Goal: Task Accomplishment & Management: Complete application form

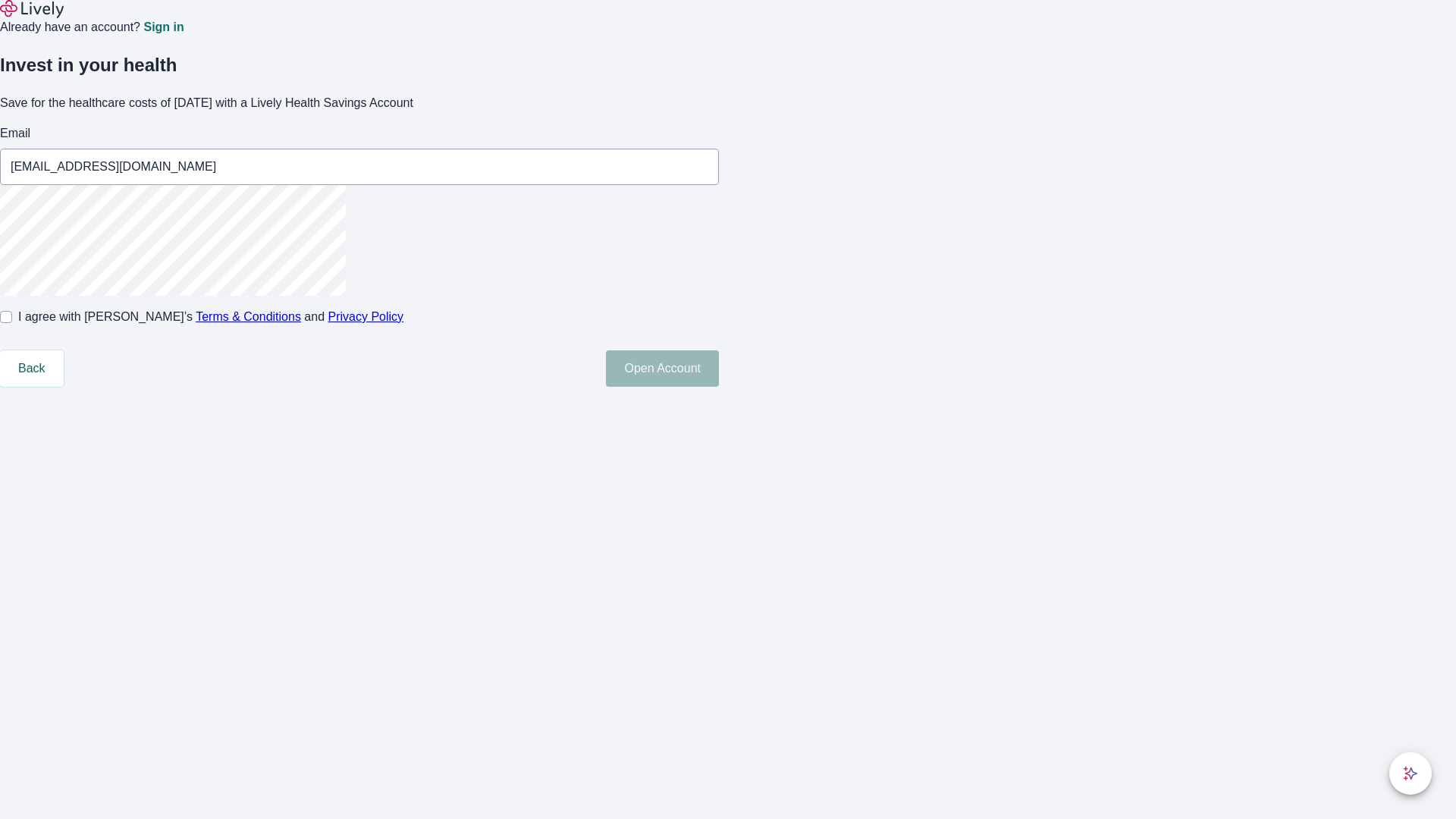
click at [13, 323] on input "I agree with Lively’s Terms & Conditions and Privacy Policy" at bounding box center [6, 317] width 13 height 13
checkbox input "true"
click at [719, 387] on button "Open Account" at bounding box center [662, 368] width 113 height 37
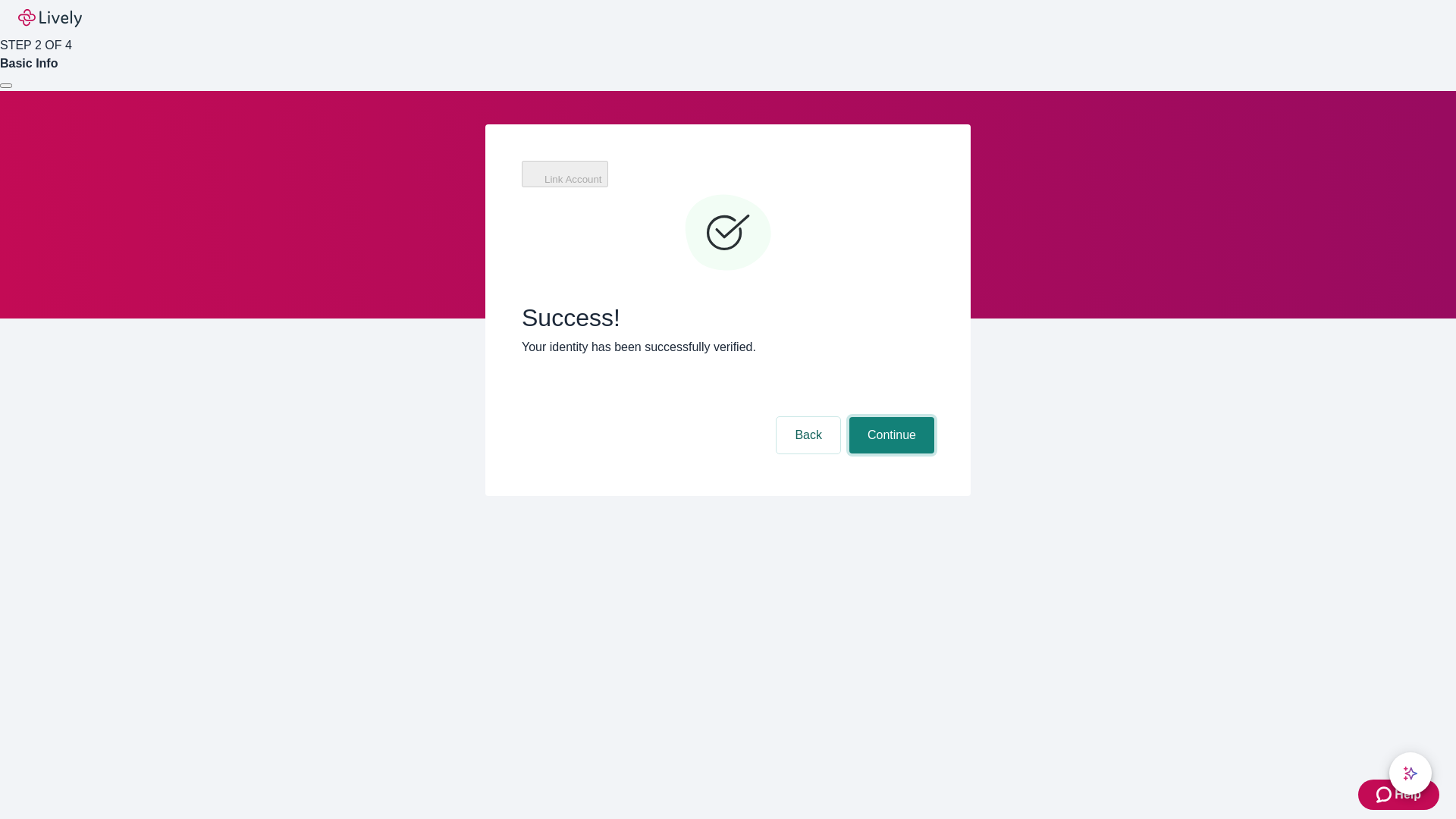
click at [889, 418] on button "Continue" at bounding box center [891, 435] width 85 height 37
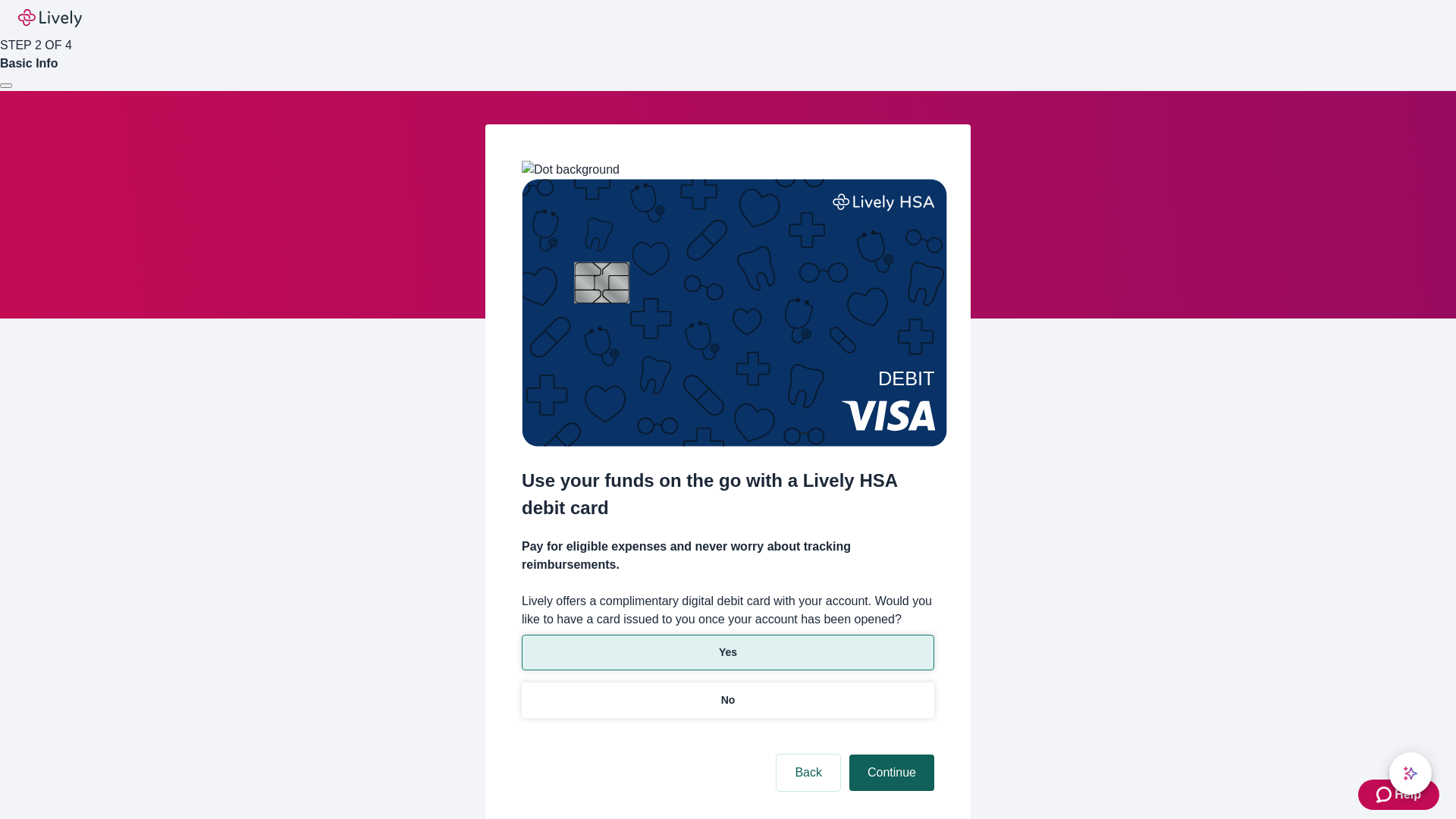
click at [728, 645] on p "Yes" at bounding box center [728, 653] width 18 height 16
click at [889, 755] on button "Continue" at bounding box center [891, 773] width 85 height 37
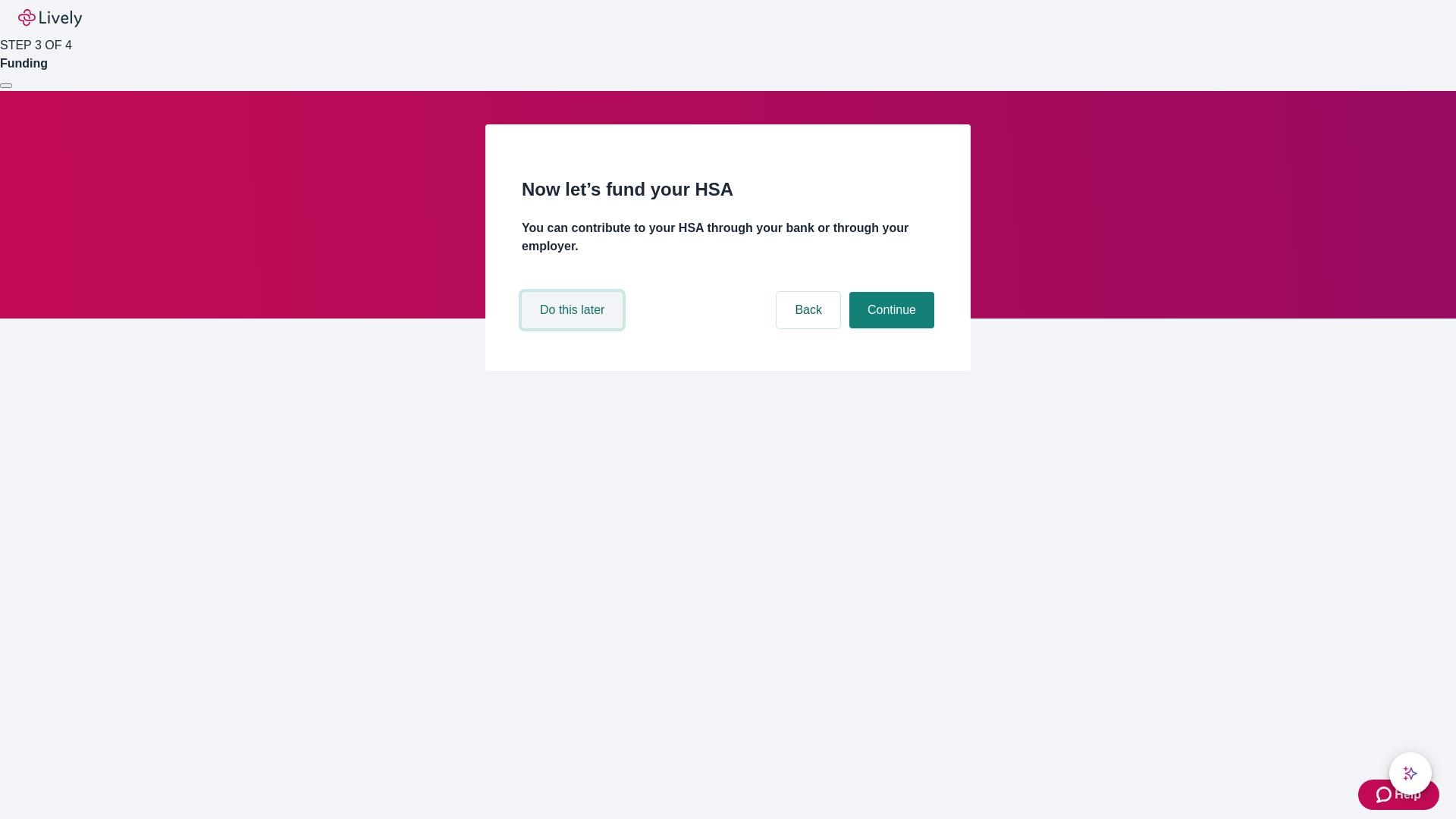
click at [574, 328] on button "Do this later" at bounding box center [572, 310] width 101 height 37
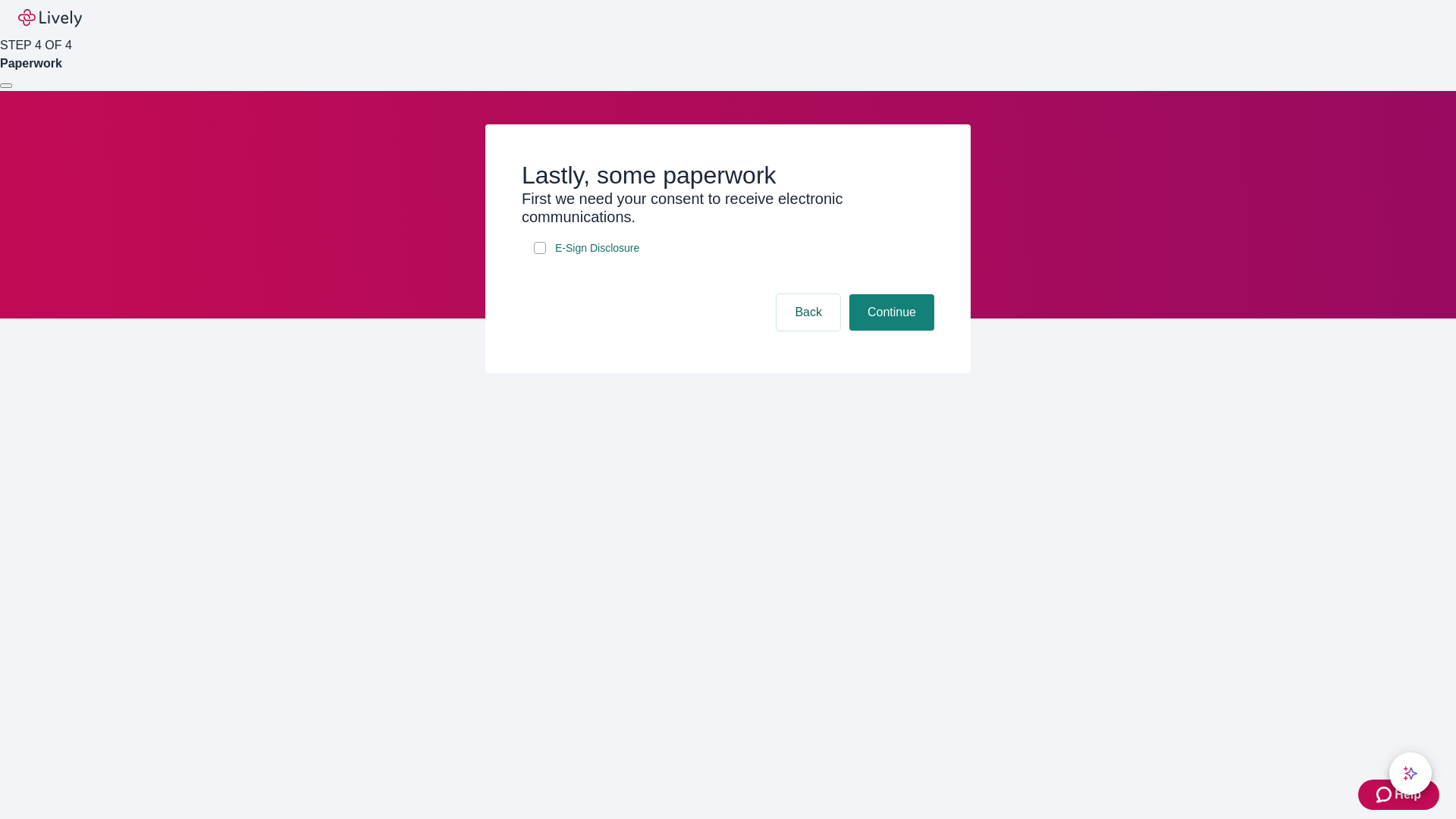
click at [540, 254] on input "E-Sign Disclosure" at bounding box center [540, 249] width 13 height 13
checkbox input "true"
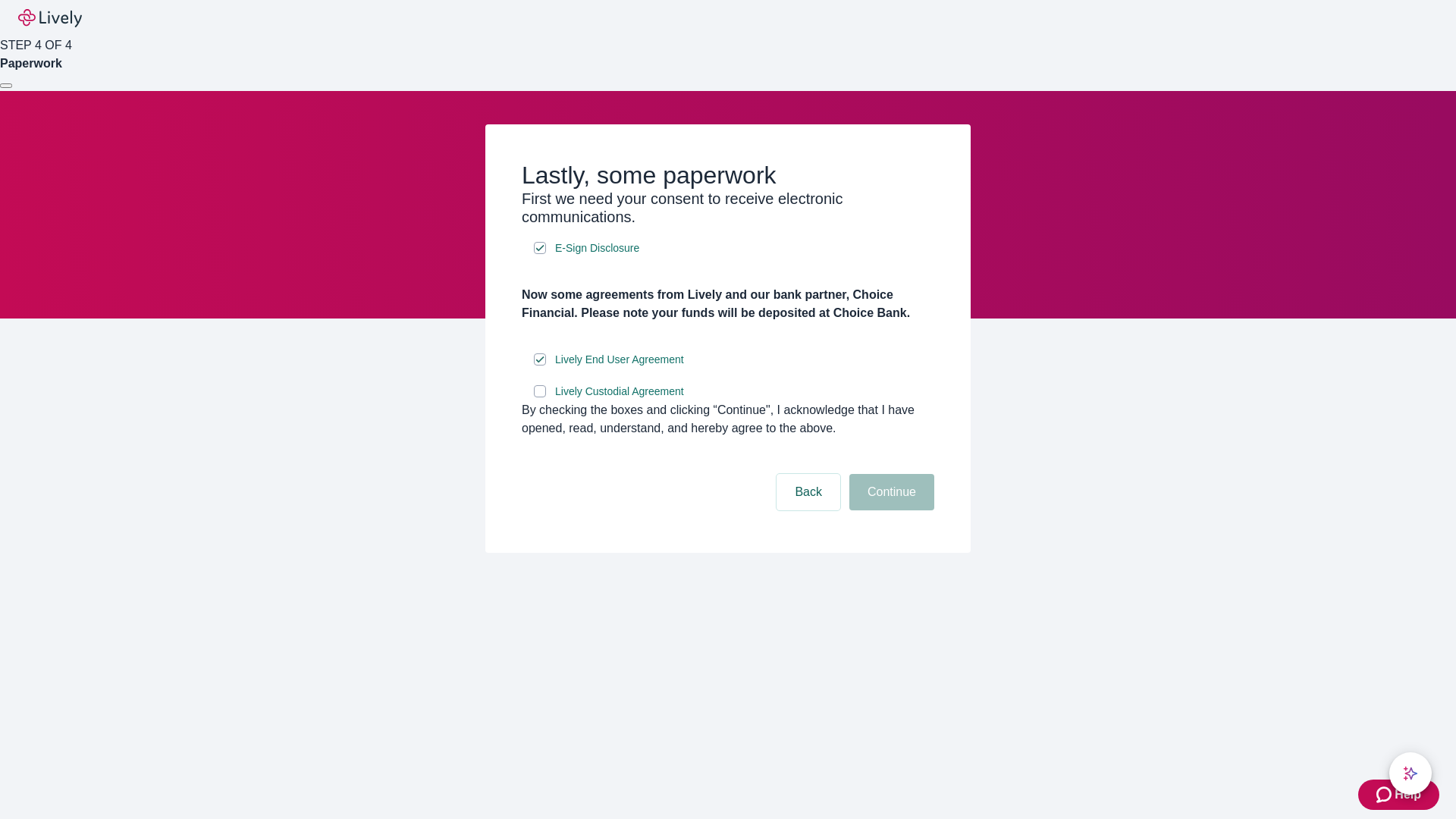
click at [540, 398] on input "Lively Custodial Agreement" at bounding box center [540, 392] width 13 height 13
checkbox input "true"
click at [889, 511] on button "Continue" at bounding box center [891, 492] width 85 height 37
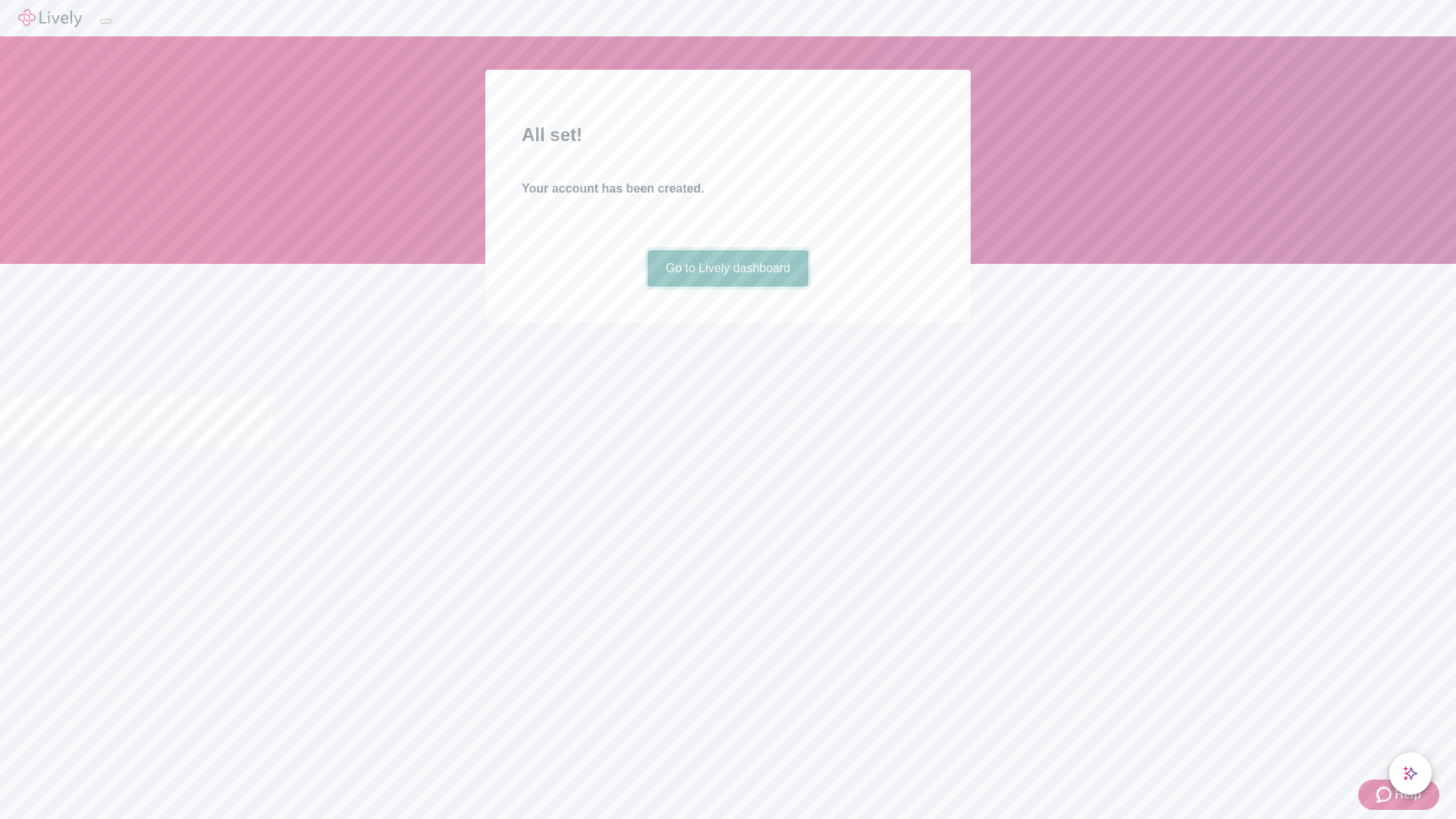
click at [728, 287] on link "Go to Lively dashboard" at bounding box center [728, 268] width 162 height 37
